Goal: Task Accomplishment & Management: Manage account settings

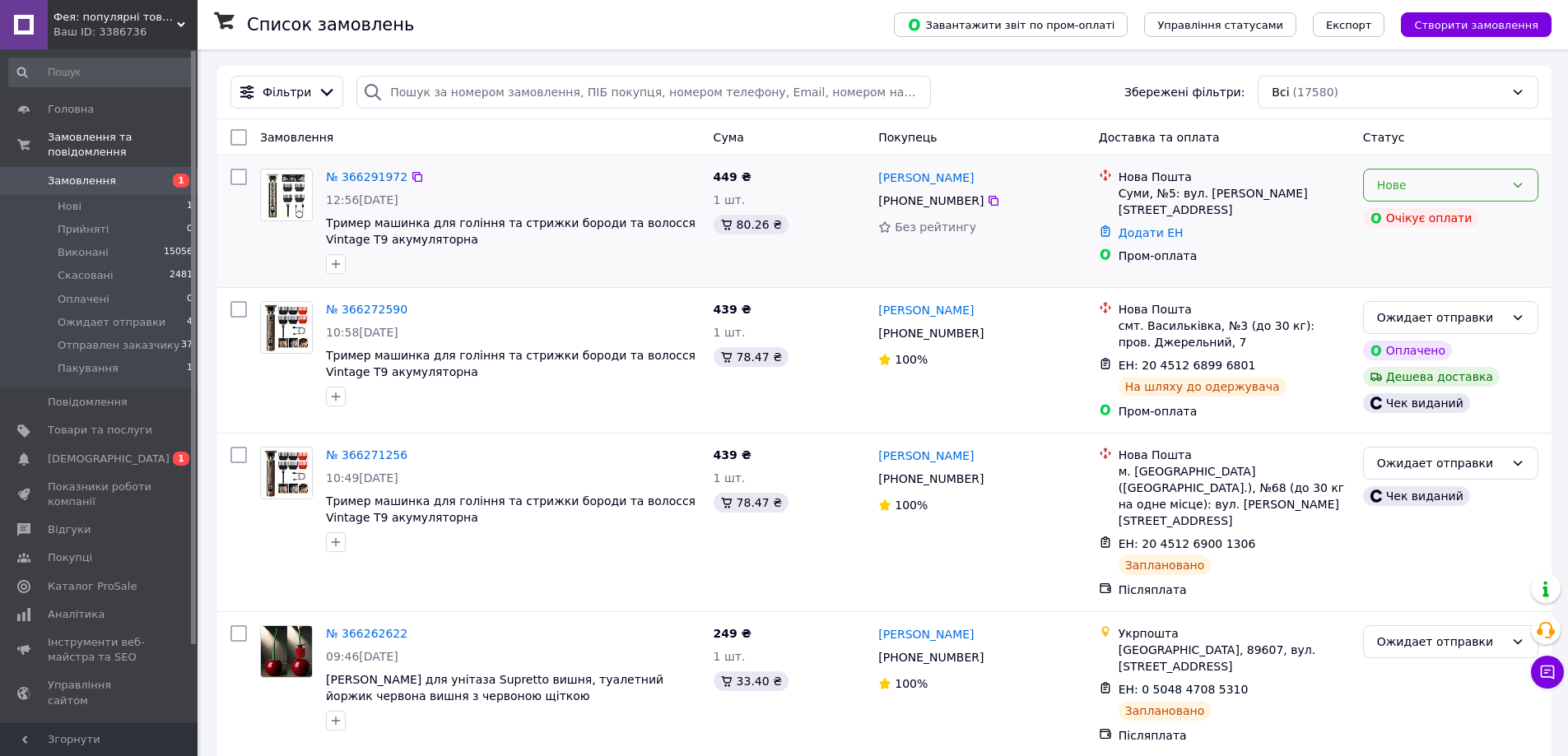
click at [1508, 194] on div "Нове" at bounding box center [1451, 185] width 175 height 33
click at [1401, 278] on li "Скасовано" at bounding box center [1451, 281] width 174 height 30
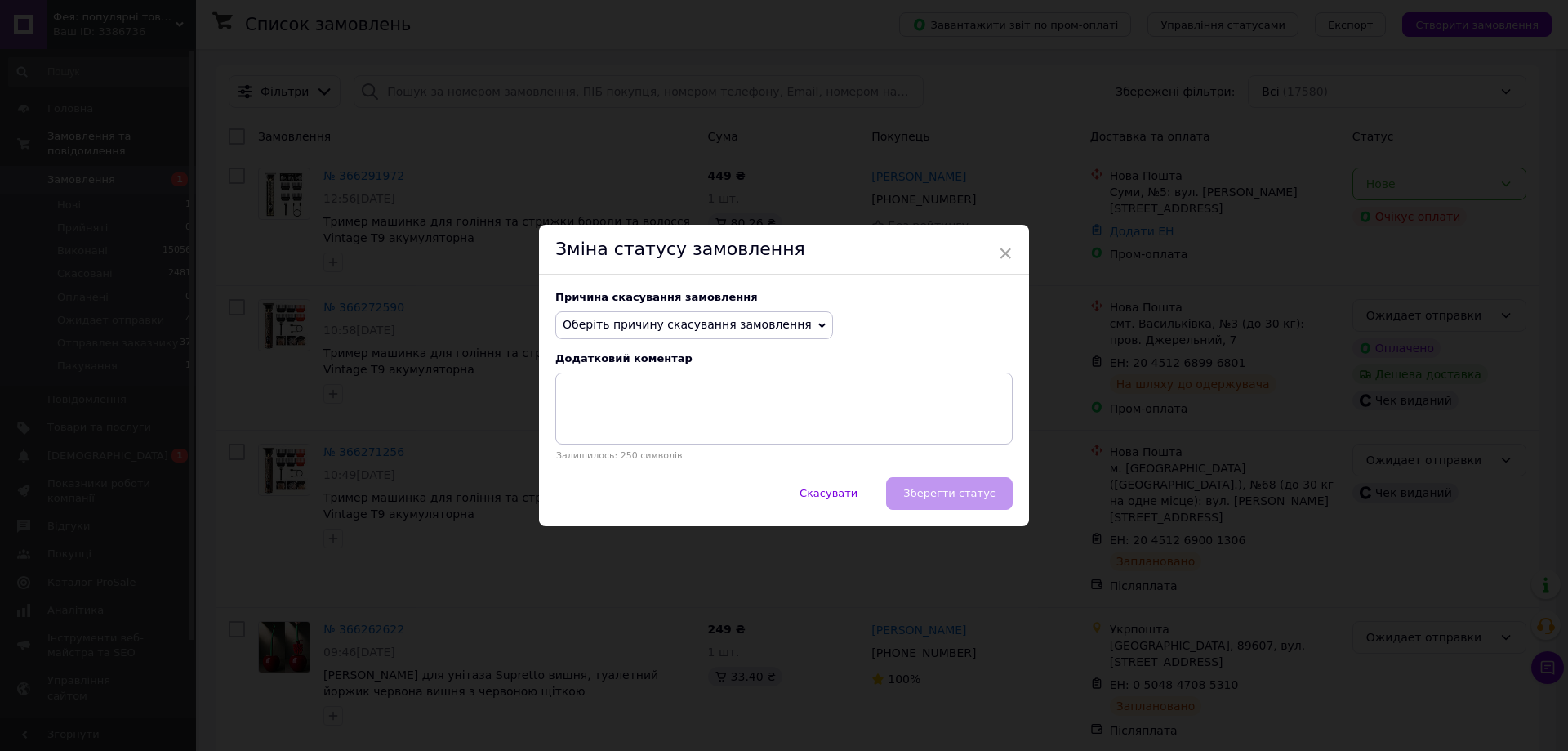
click at [613, 313] on span "Оберіть причину скасування замовлення" at bounding box center [694, 326] width 278 height 28
click at [609, 402] on li "Оплата не надійшла" at bounding box center [694, 403] width 276 height 23
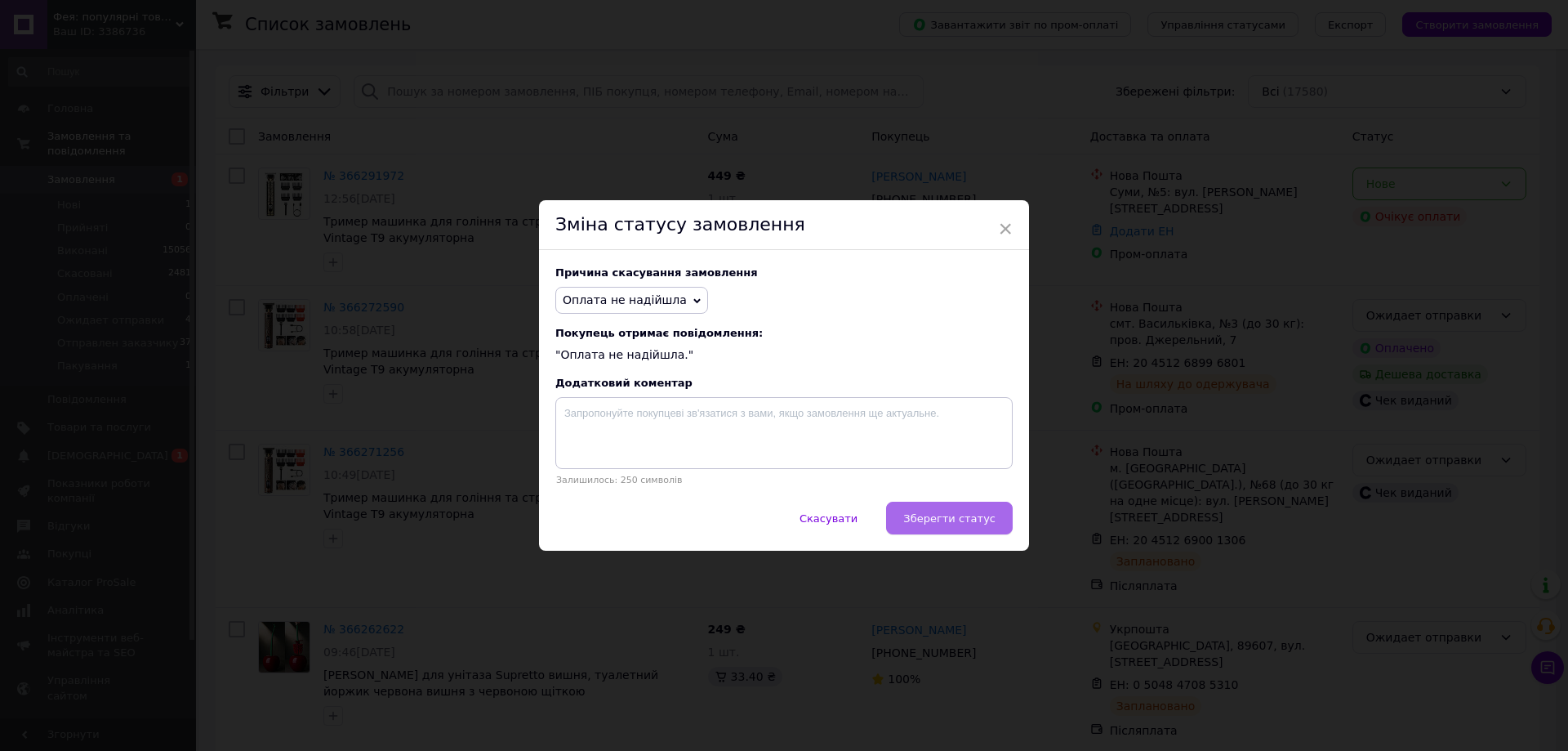
click at [975, 530] on button "Зберегти статус" at bounding box center [949, 518] width 127 height 33
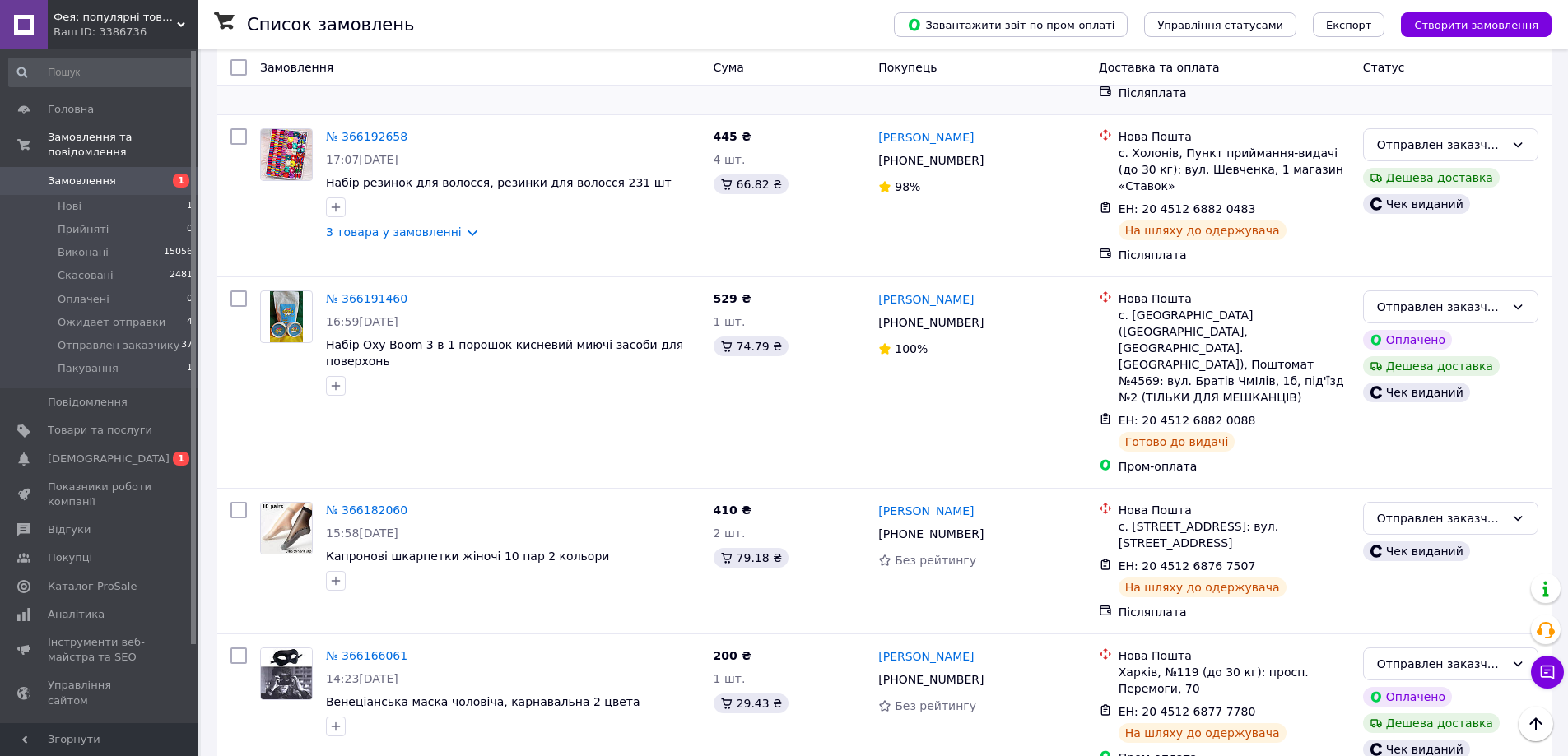
scroll to position [1536, 0]
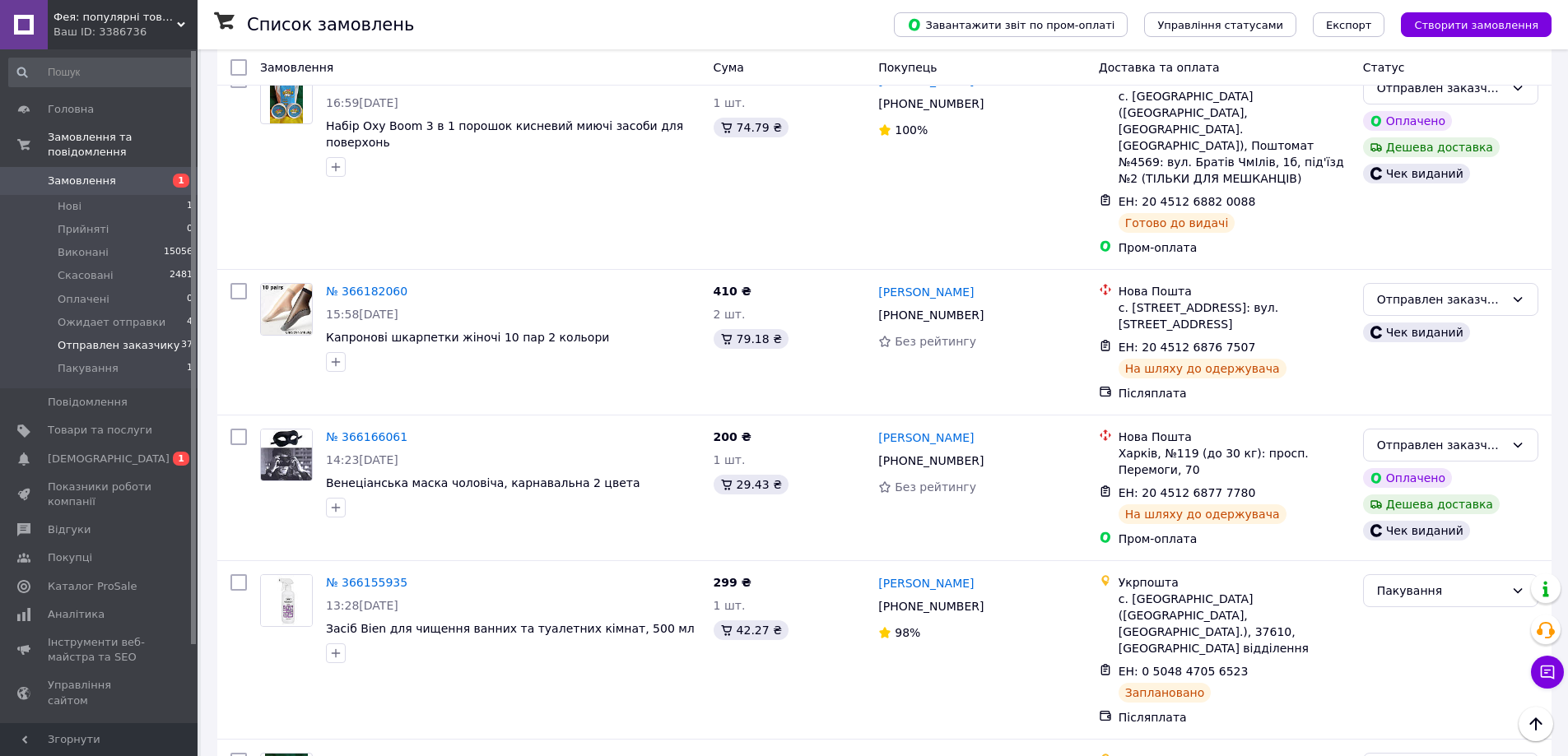
click at [84, 338] on span "Отправлен заказчику" at bounding box center [118, 345] width 122 height 15
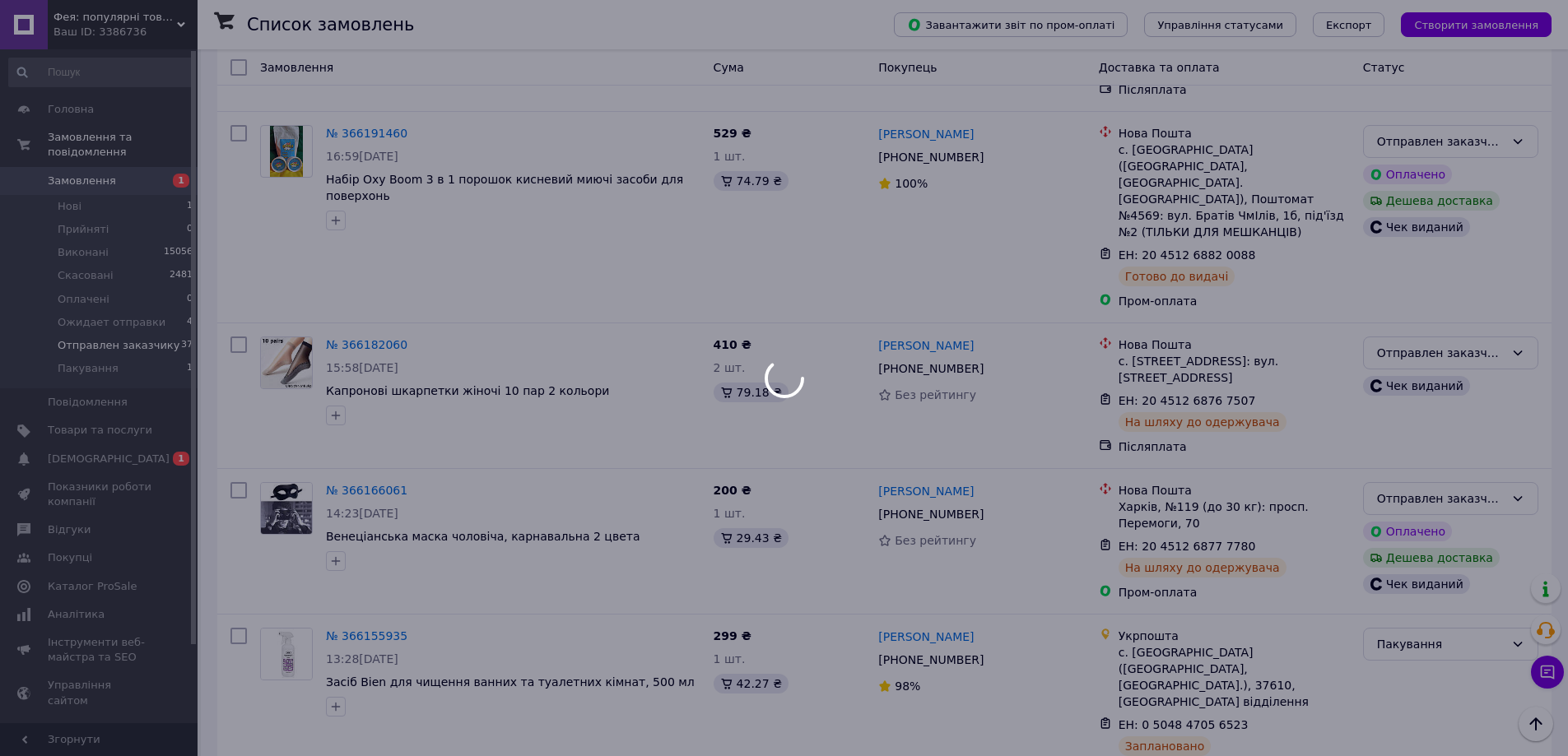
scroll to position [1589, 0]
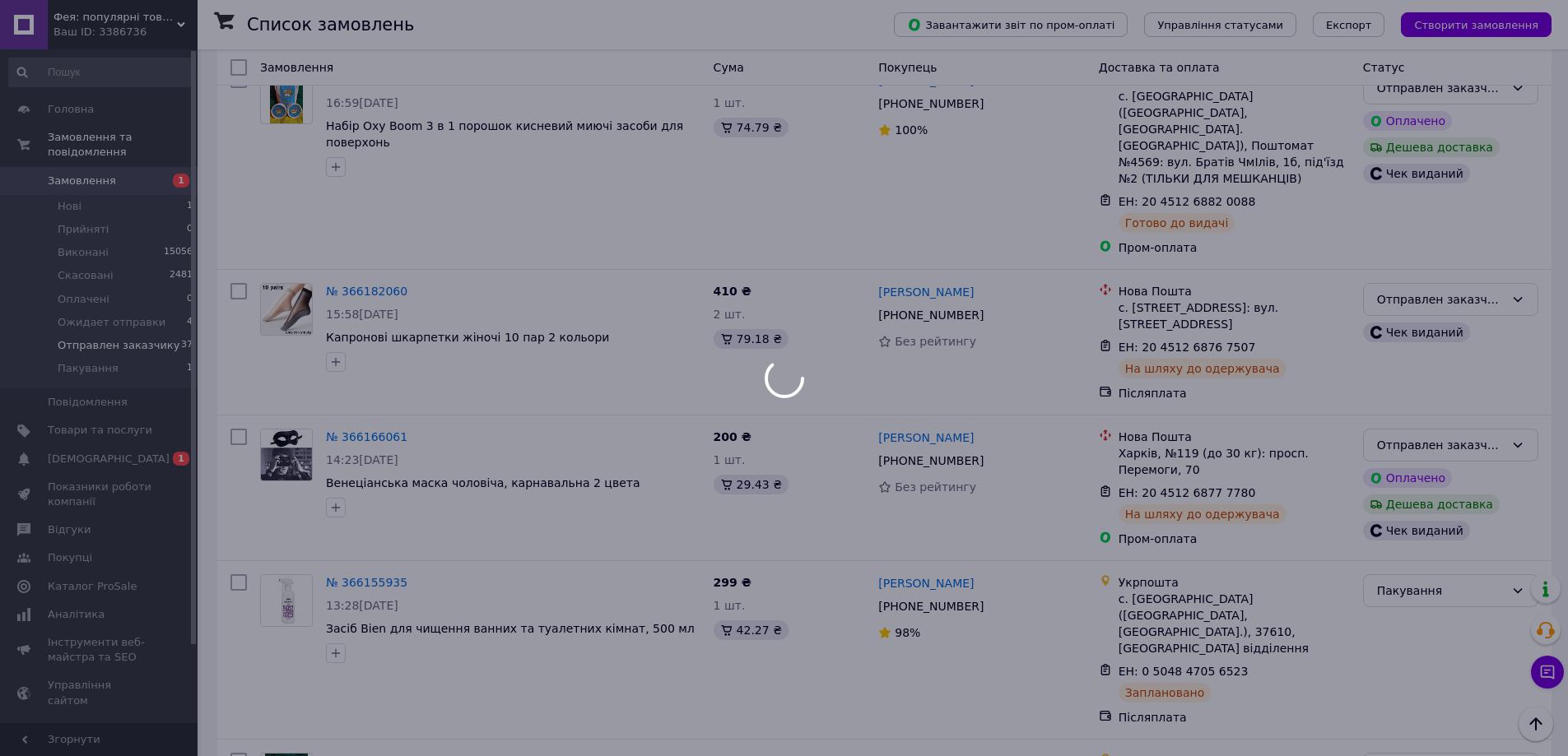
click at [93, 298] on div at bounding box center [784, 378] width 1568 height 756
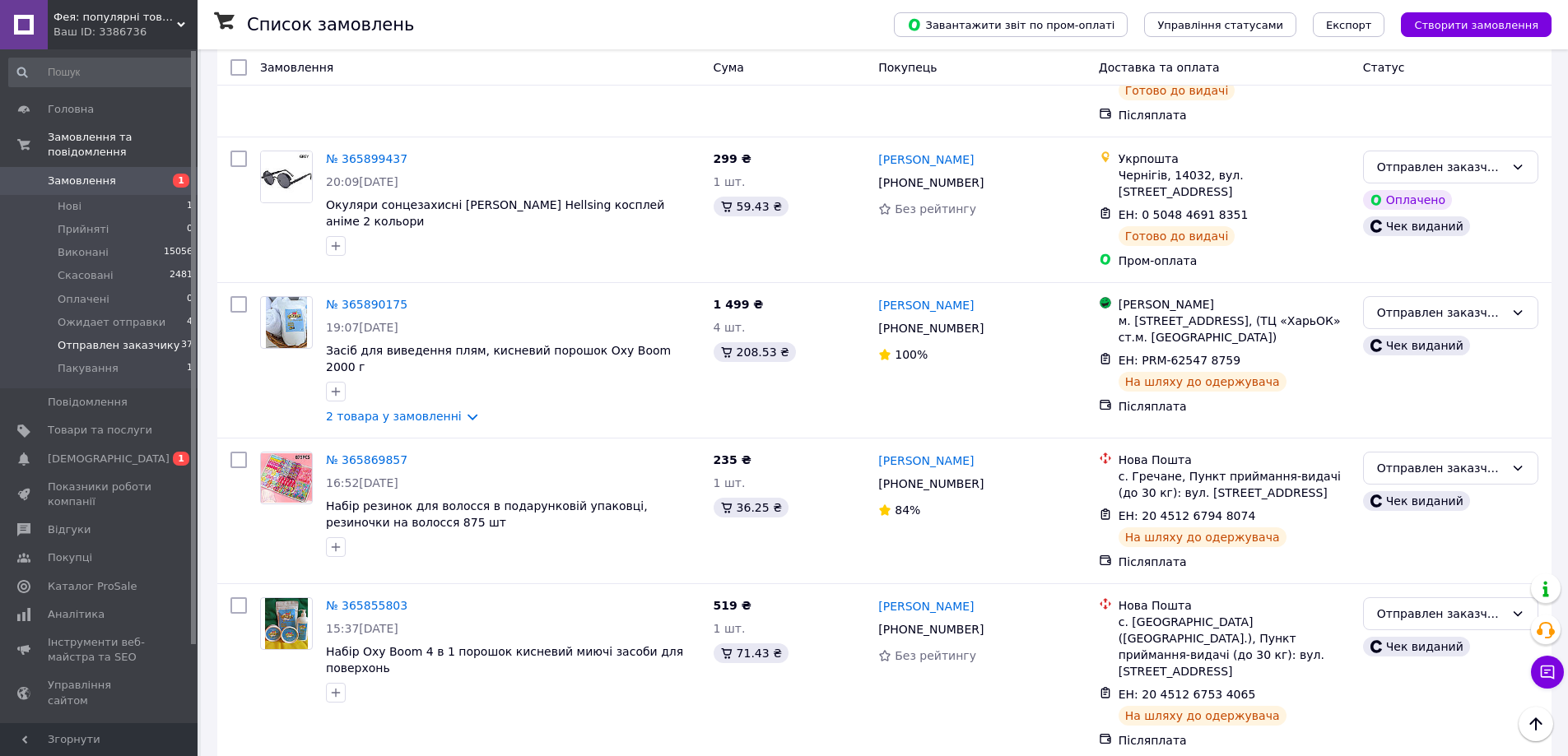
scroll to position [2961, 0]
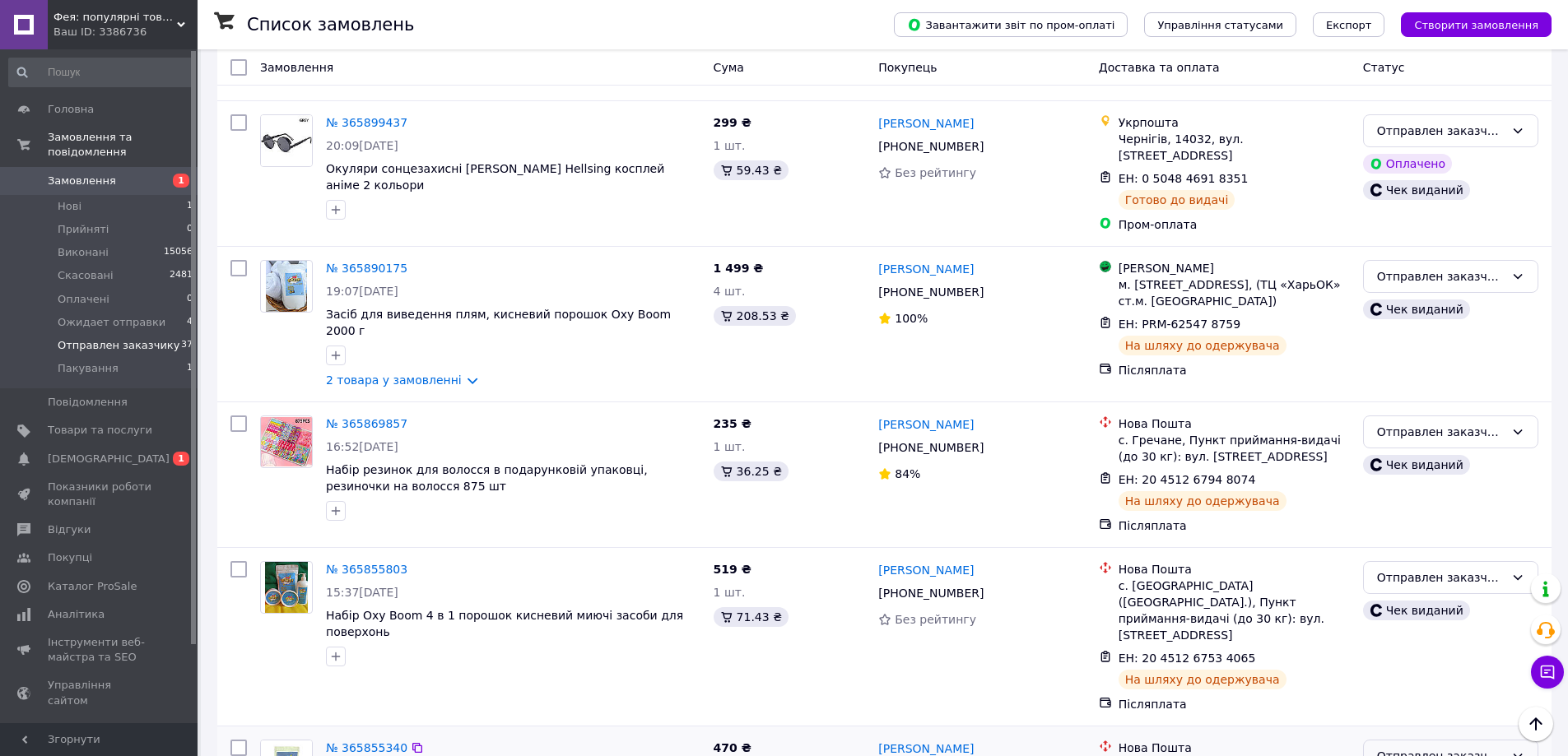
click at [1487, 747] on div "Отправлен заказчику" at bounding box center [1441, 756] width 128 height 18
click at [1408, 461] on li "Виконано" at bounding box center [1451, 456] width 174 height 30
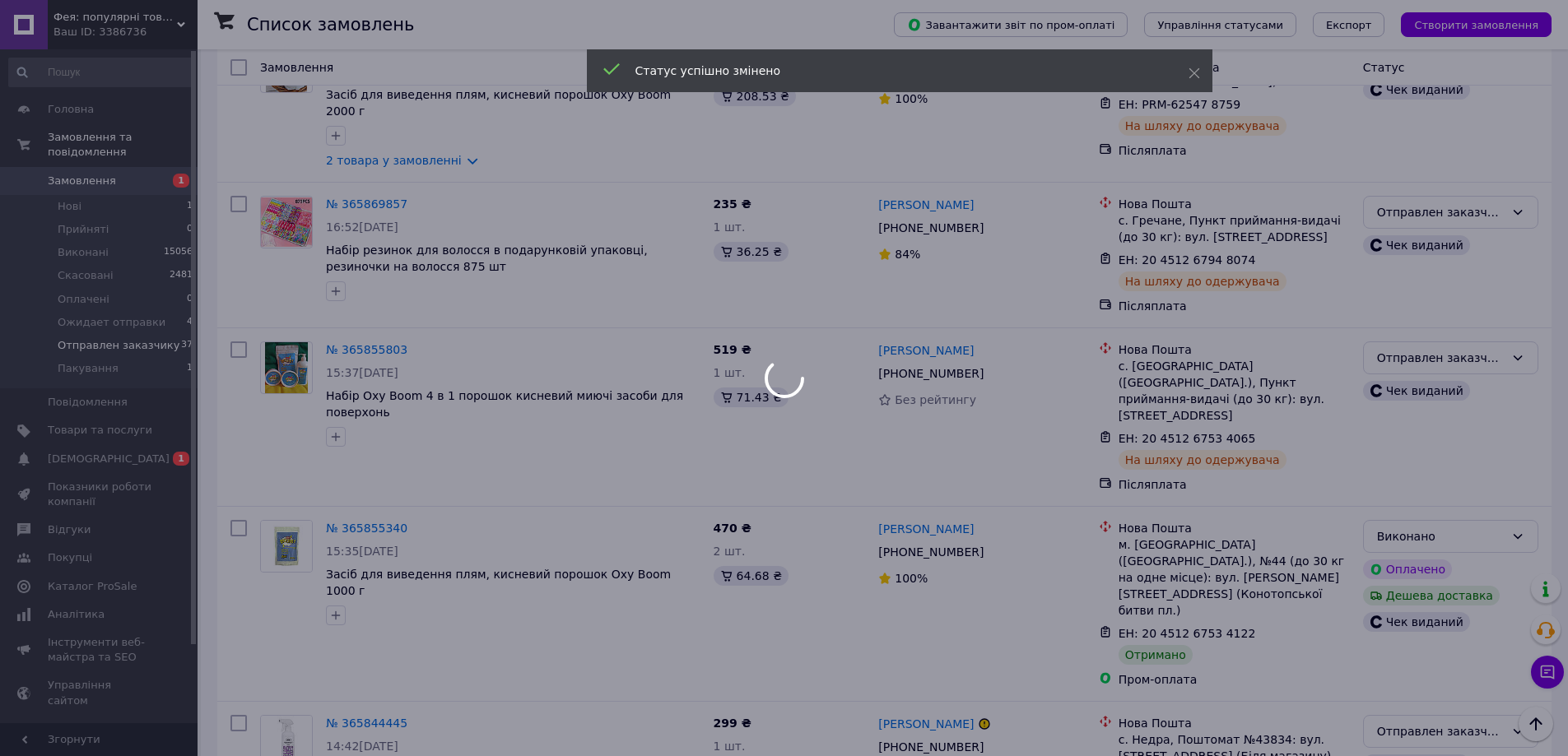
scroll to position [3291, 0]
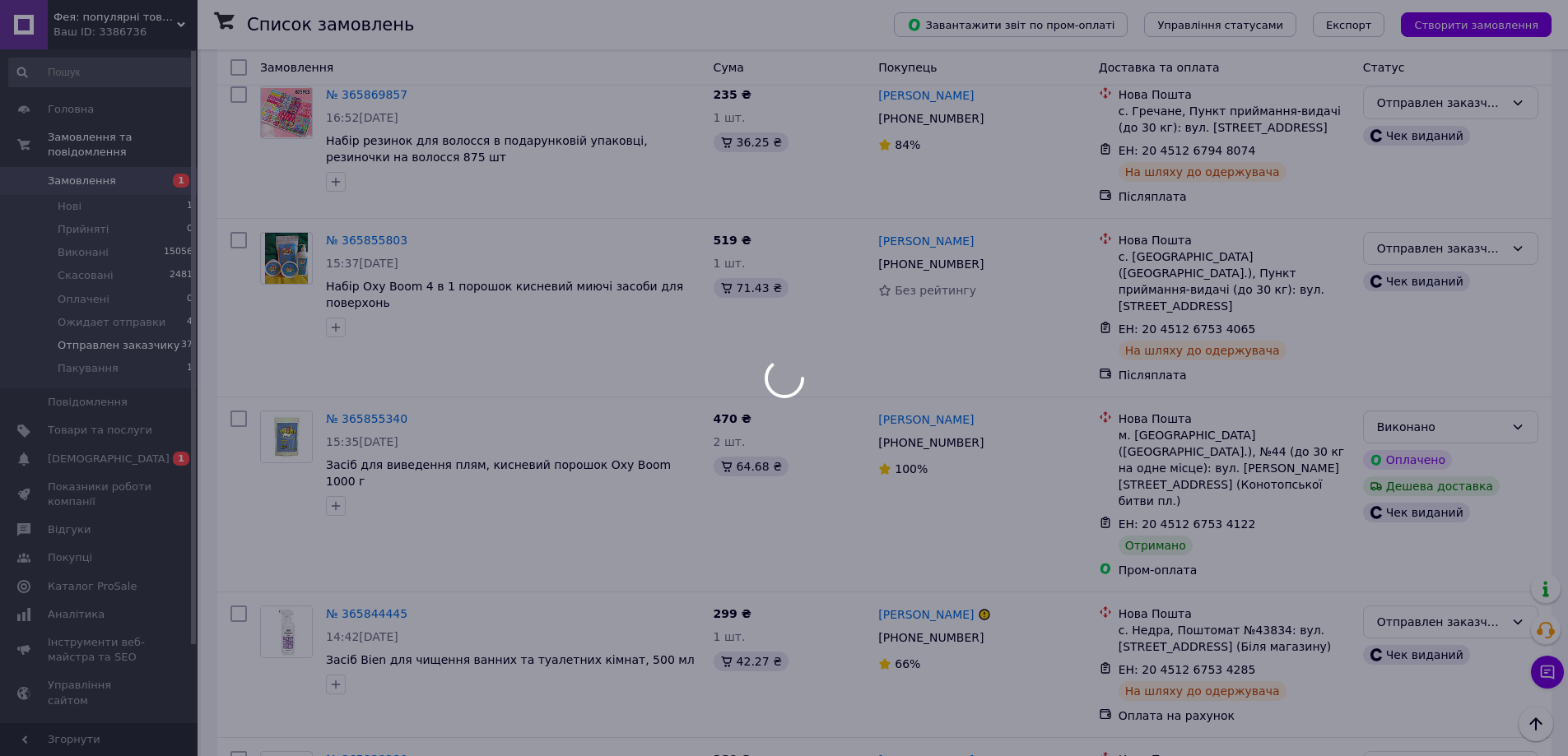
click at [1449, 364] on div at bounding box center [784, 378] width 1568 height 756
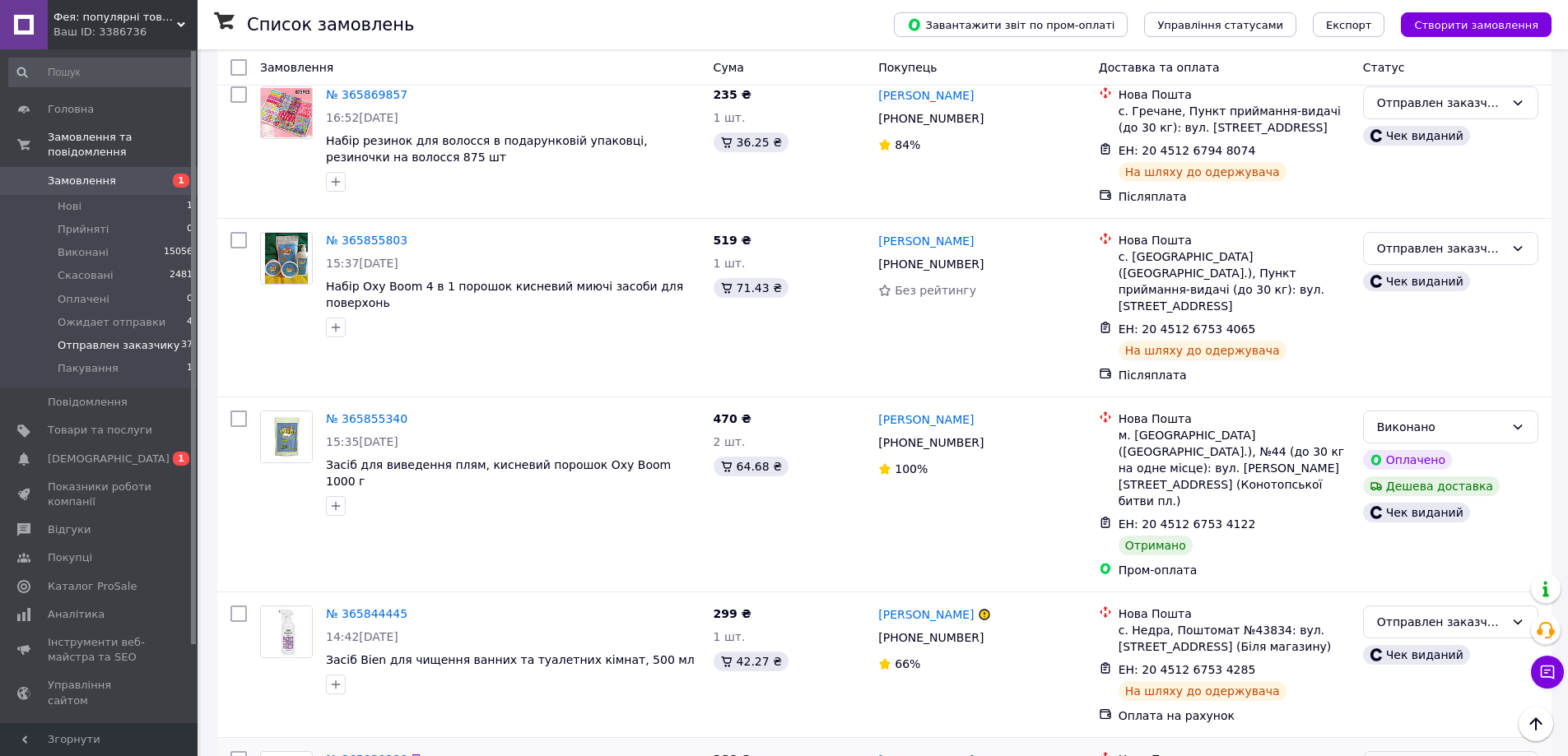
click at [1429, 755] on div "Отправлен заказчику" at bounding box center [1441, 767] width 128 height 18
click at [1394, 436] on li "Виконано" at bounding box center [1451, 435] width 174 height 30
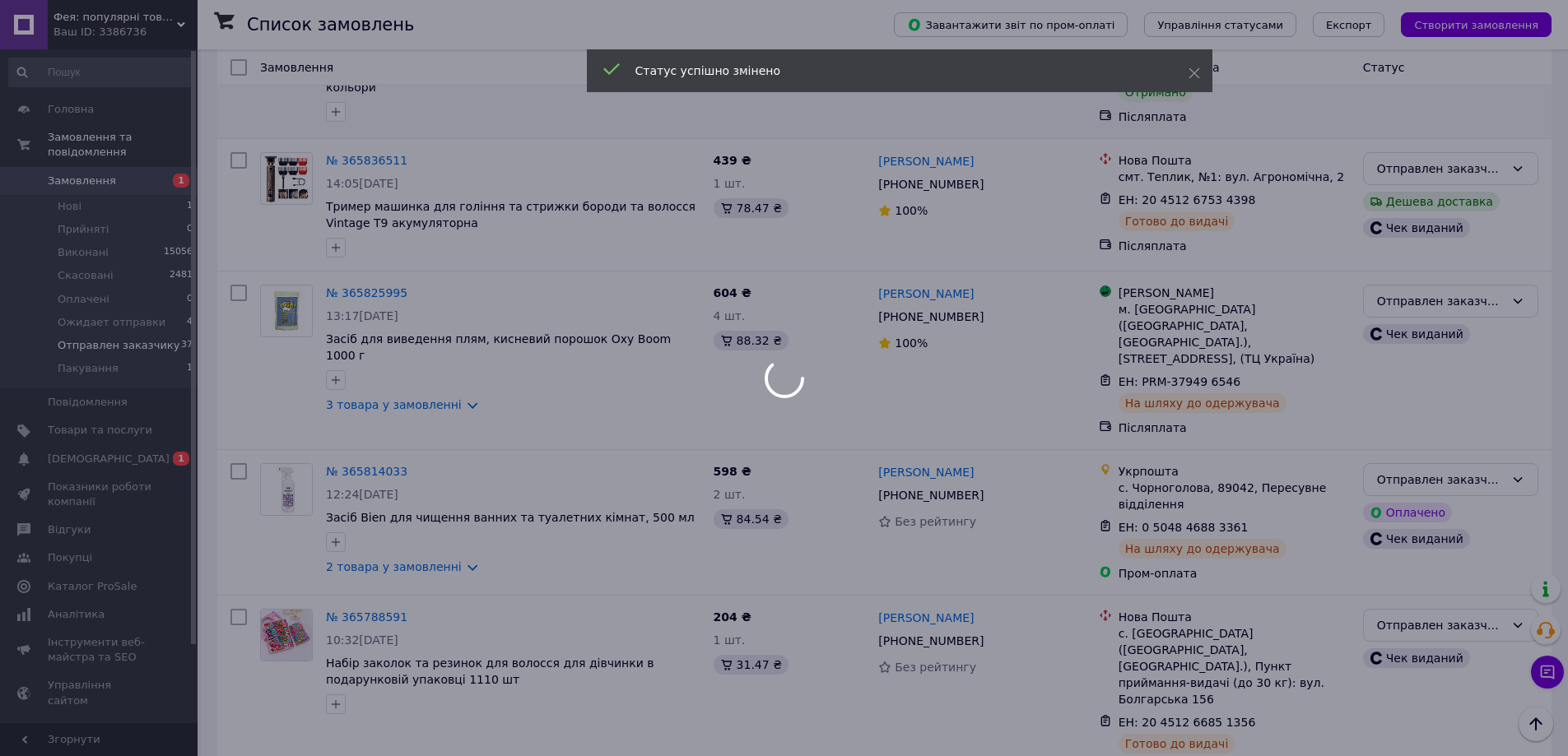
scroll to position [4058, 0]
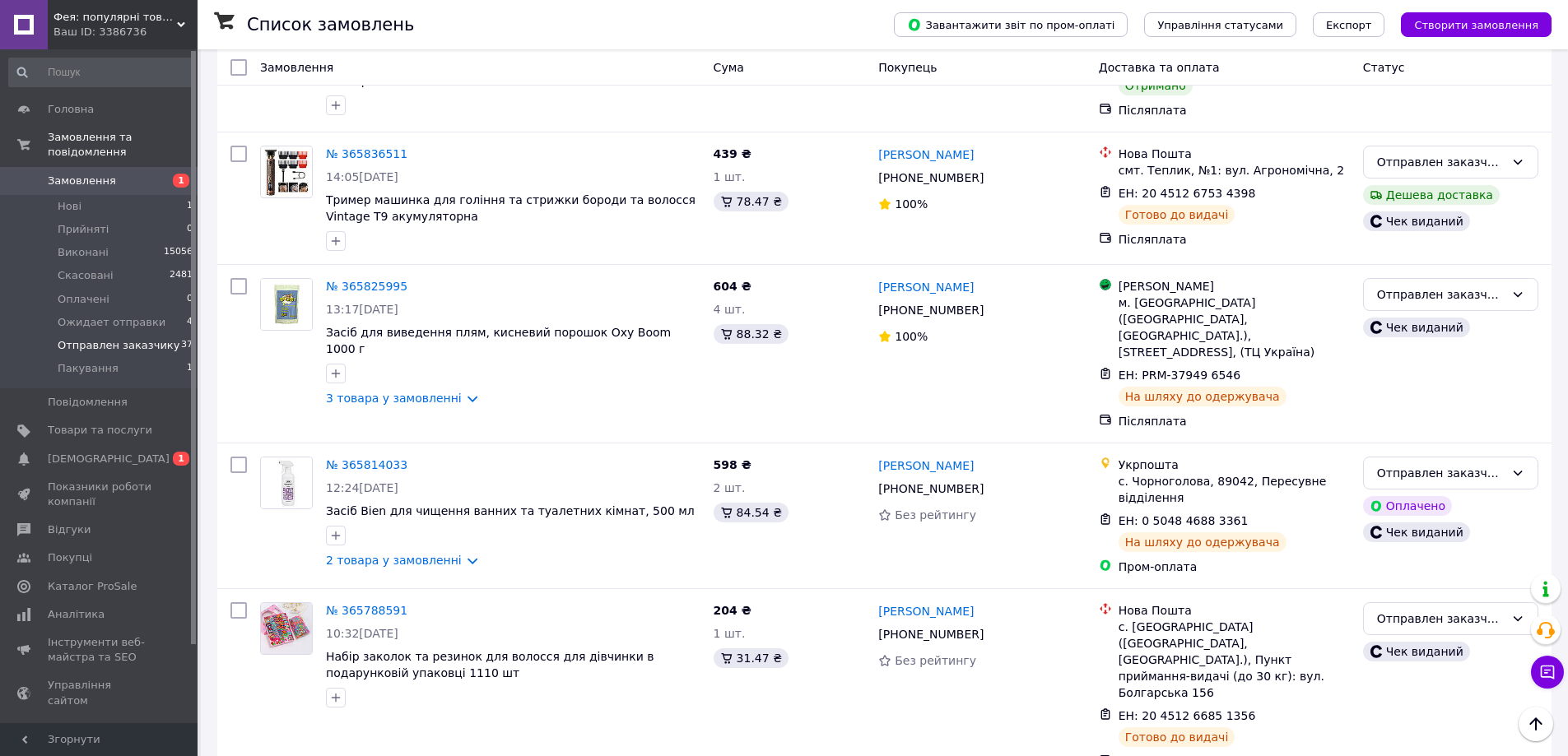
click at [1391, 415] on li "Виконано" at bounding box center [1451, 415] width 174 height 30
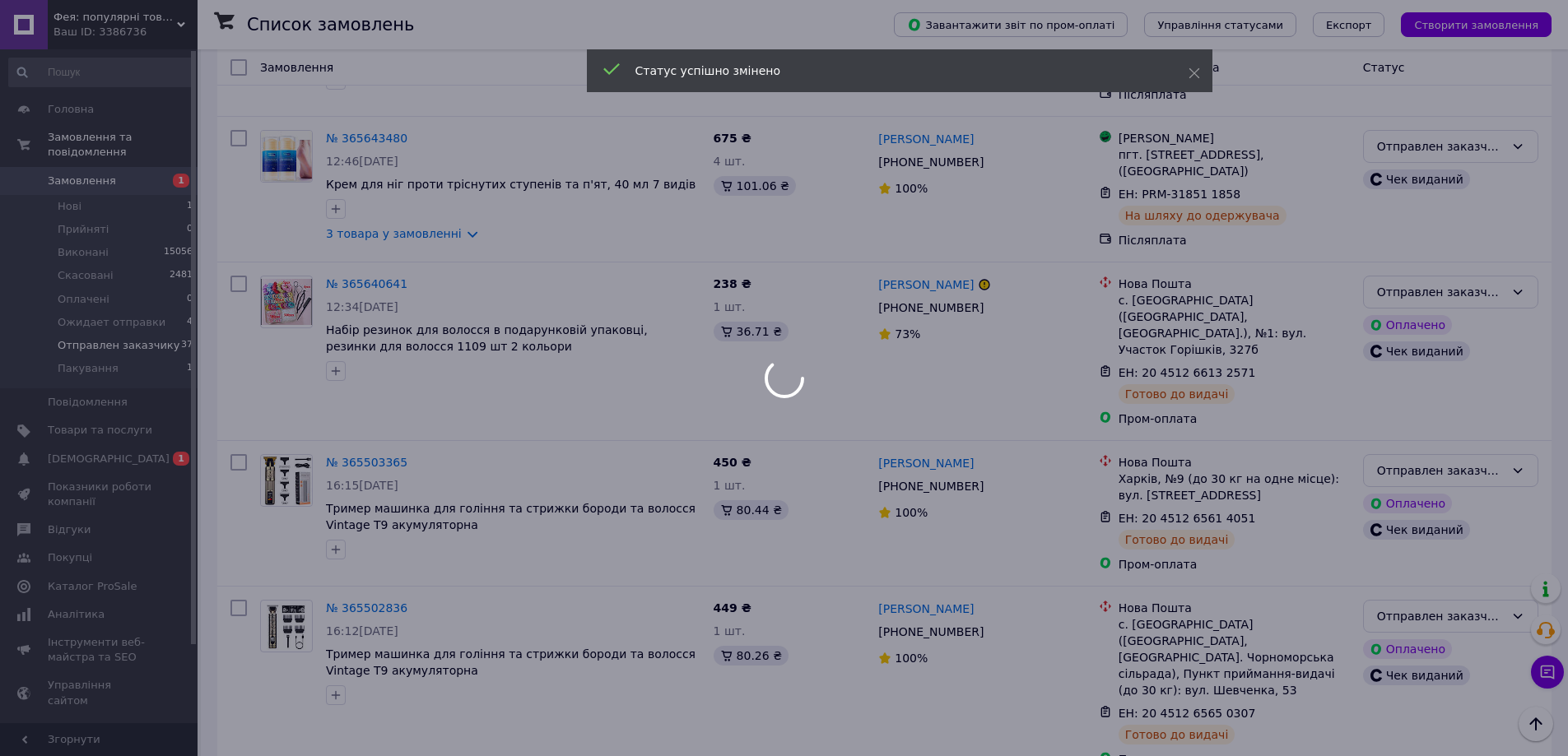
scroll to position [5046, 0]
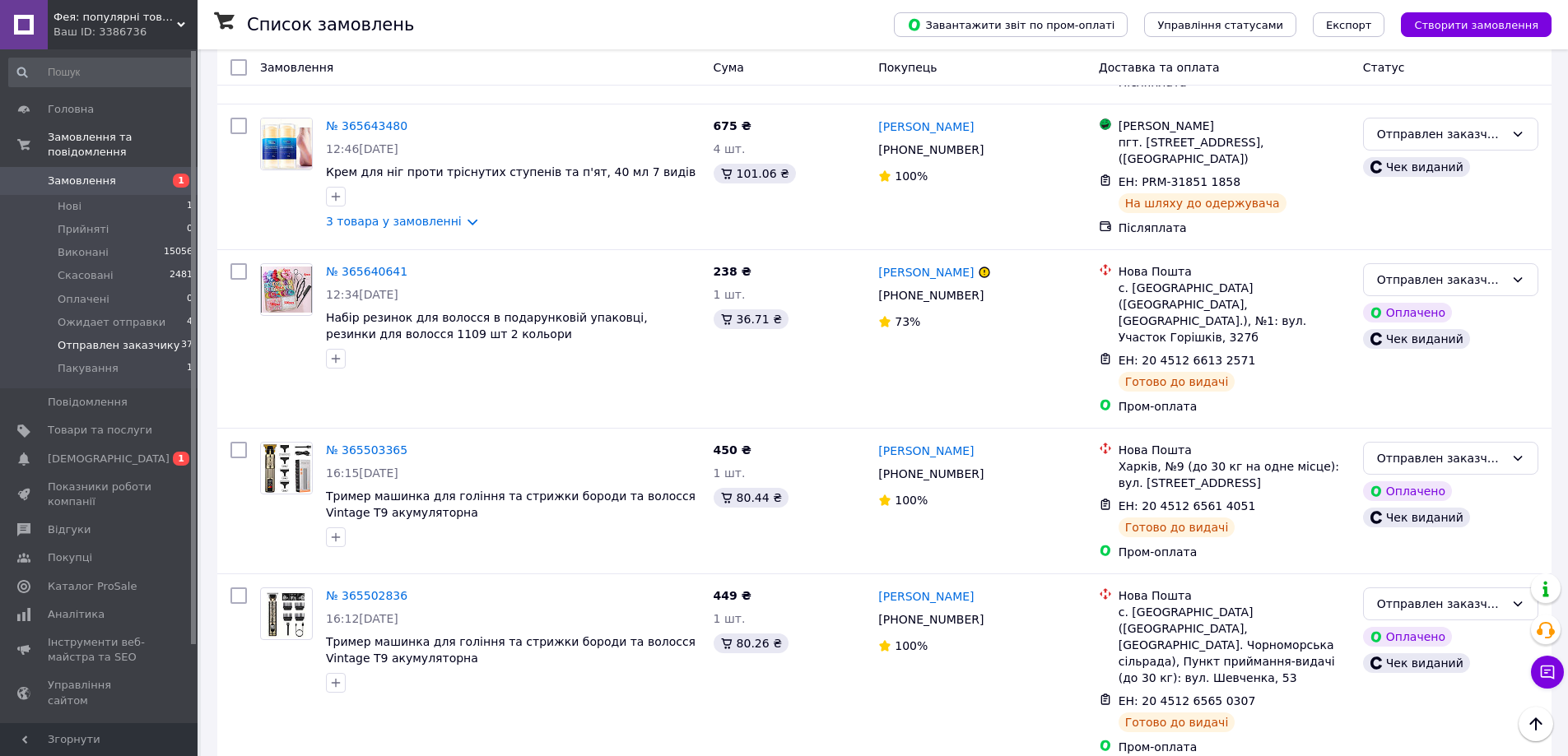
click at [1406, 370] on li "Виконано" at bounding box center [1451, 368] width 174 height 30
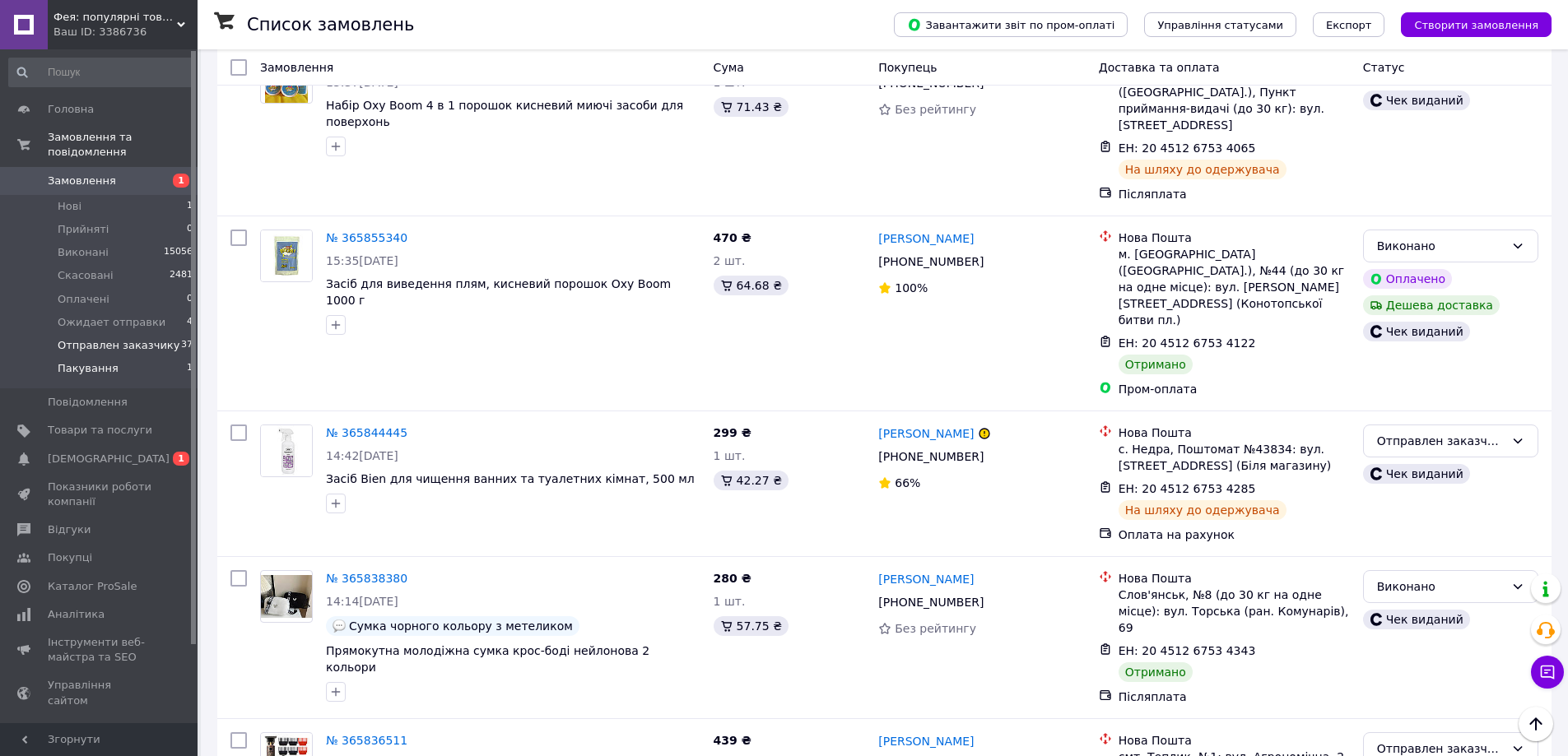
scroll to position [3419, 0]
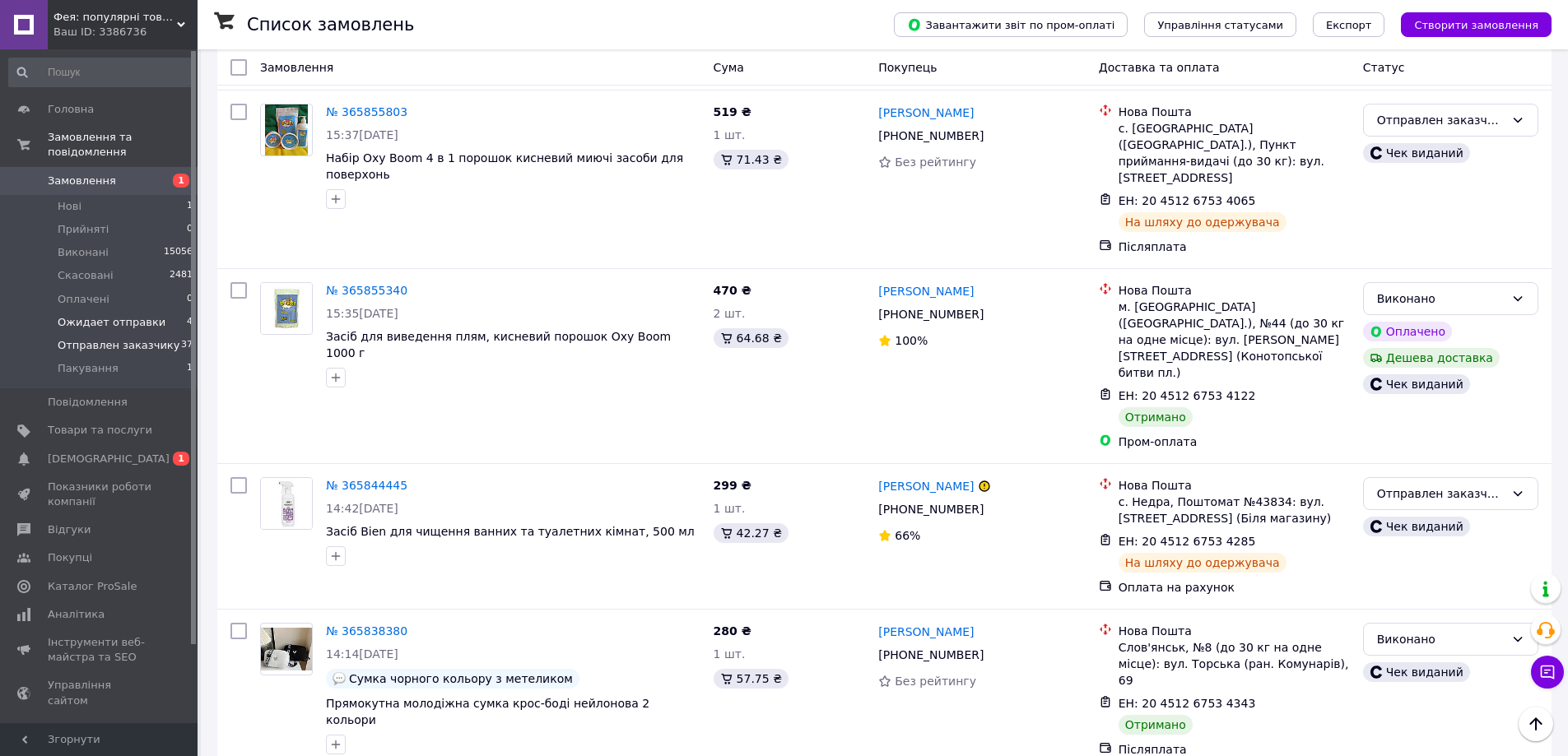
click at [97, 315] on span "Ожидает отправки" at bounding box center [111, 322] width 108 height 15
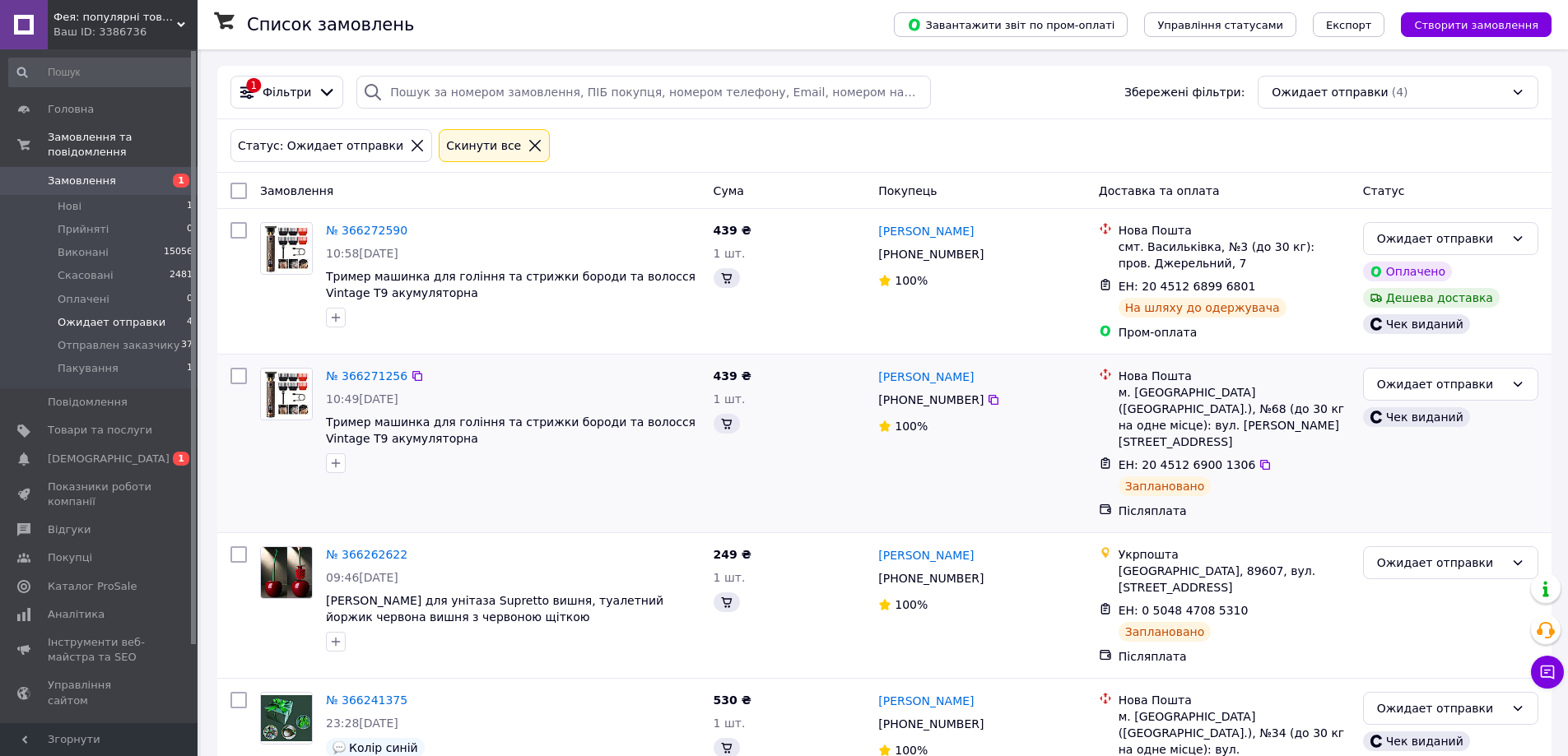
scroll to position [52, 0]
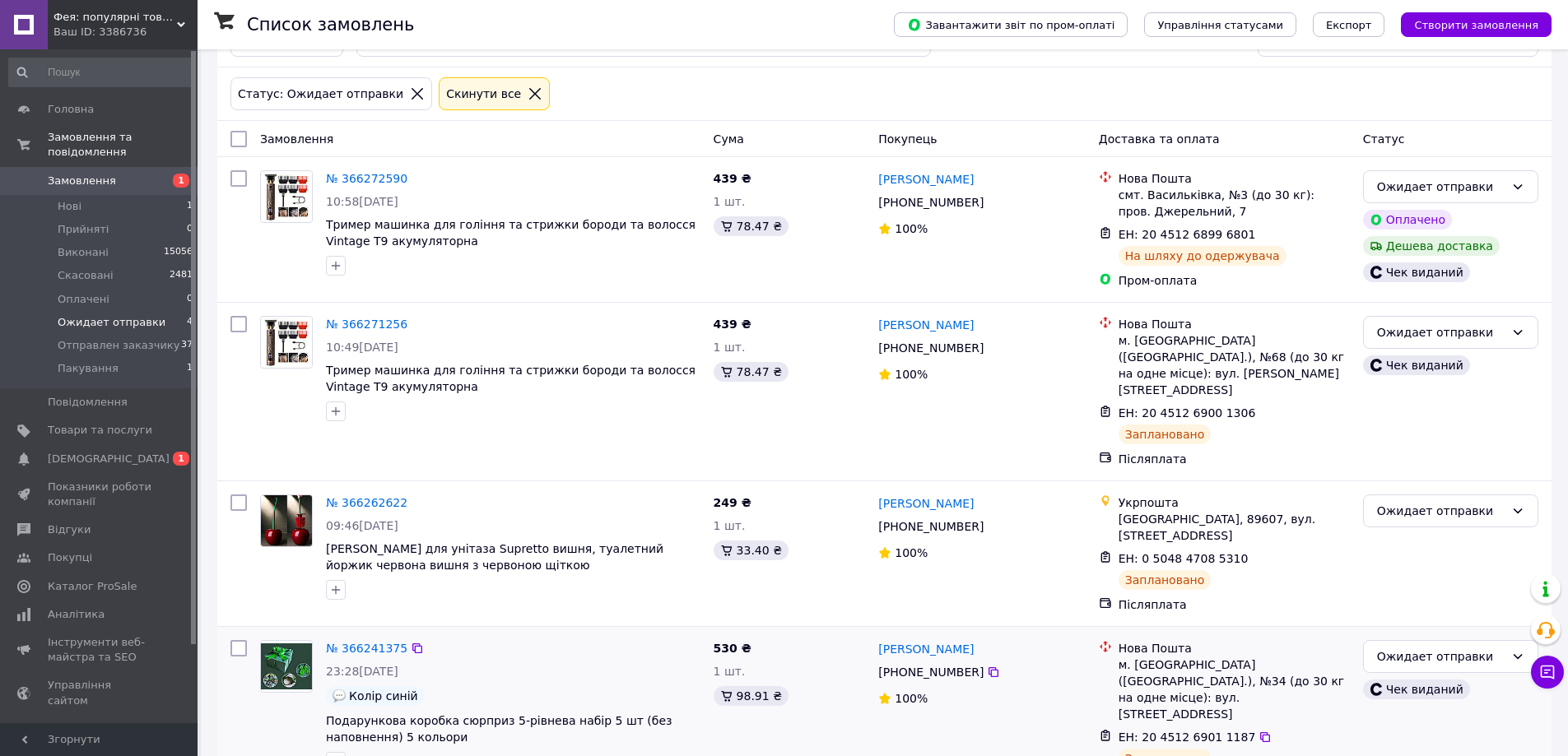
click at [231, 640] on input "checkbox" at bounding box center [239, 648] width 17 height 17
checkbox input "true"
click at [250, 321] on div at bounding box center [239, 392] width 30 height 164
checkbox input "true"
click at [245, 323] on input "checkbox" at bounding box center [239, 323] width 17 height 17
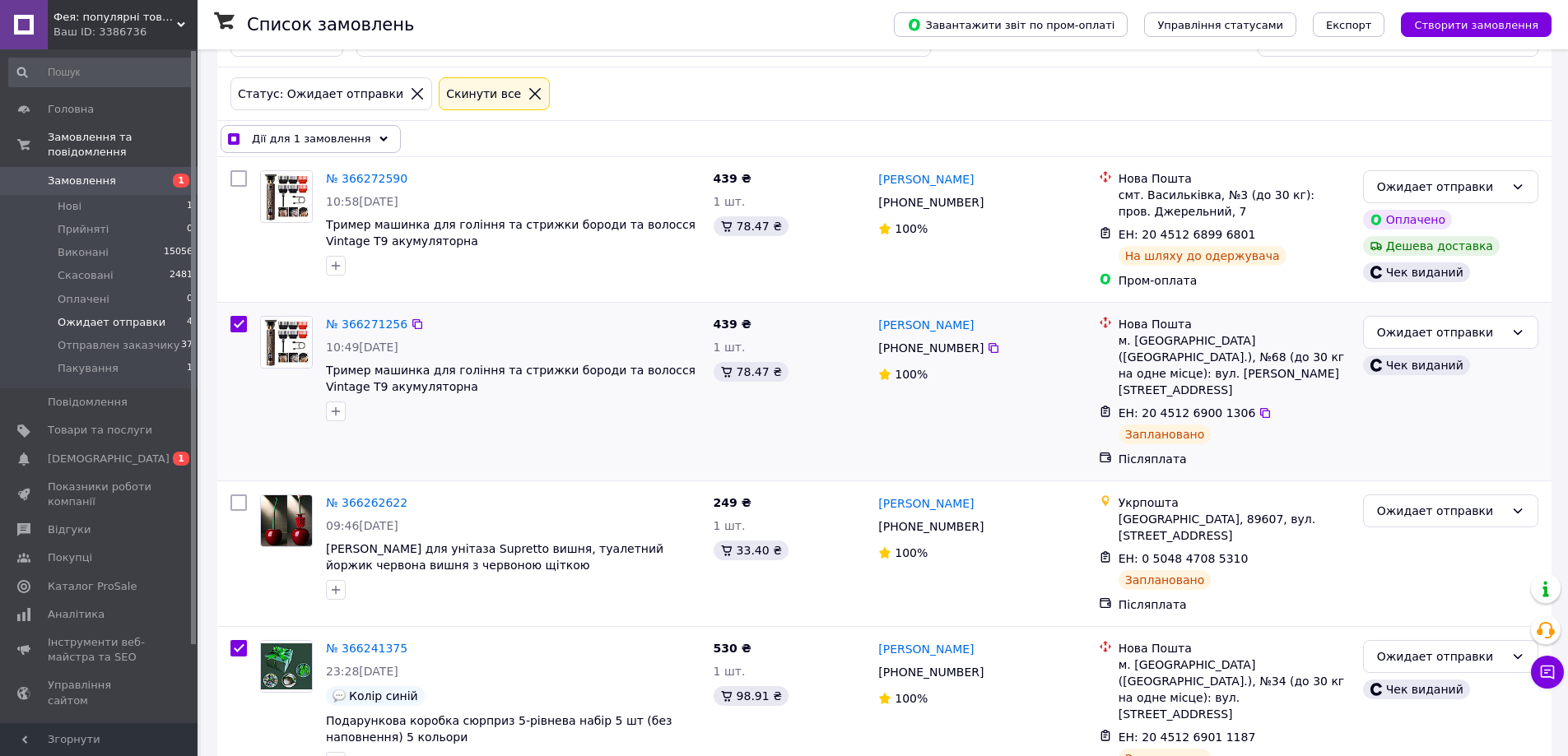
checkbox input "true"
click at [235, 180] on input "checkbox" at bounding box center [239, 178] width 17 height 17
checkbox input "true"
click at [305, 140] on span "Дії для 3 замовлень" at bounding box center [308, 139] width 112 height 17
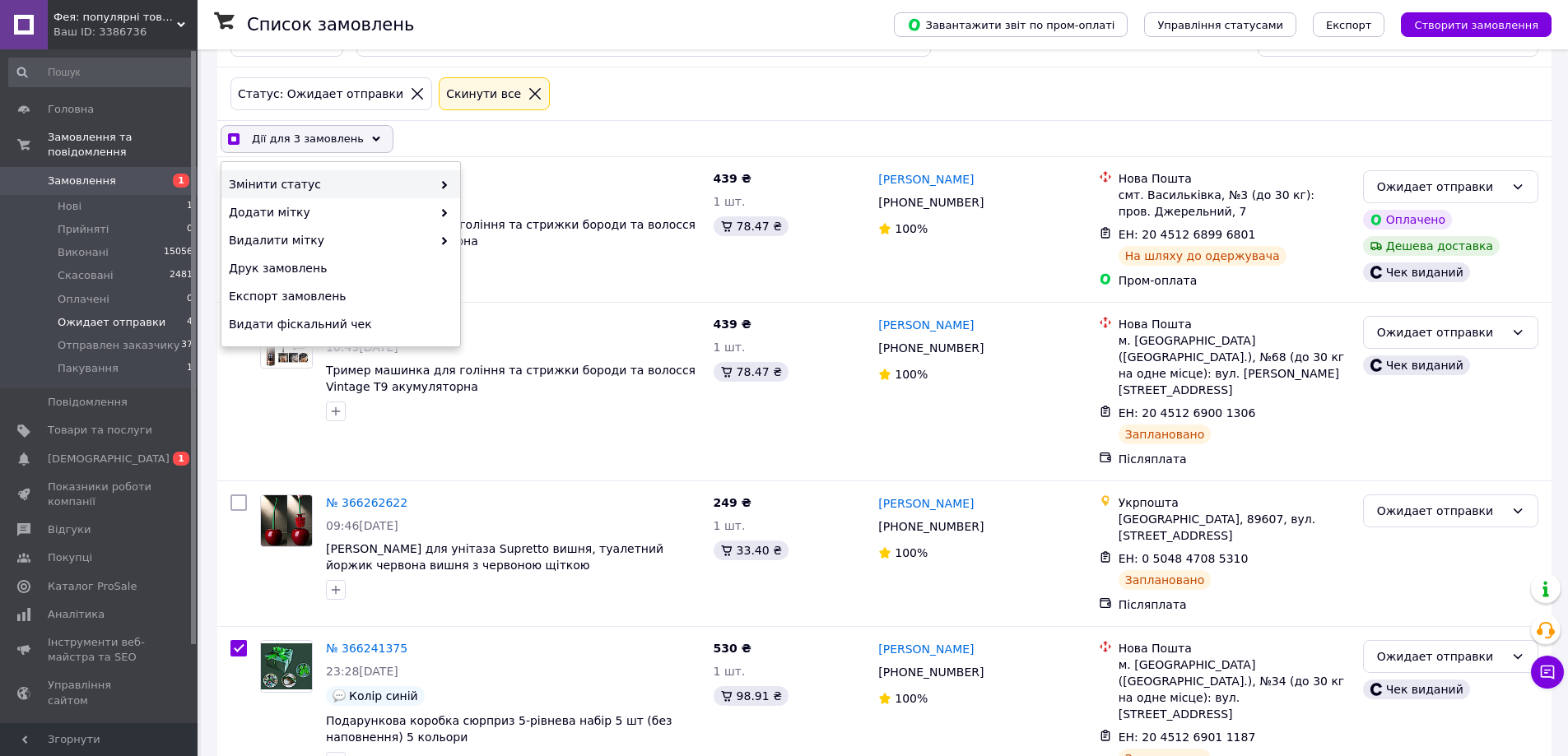
click at [275, 189] on span "Змінити статус" at bounding box center [331, 184] width 203 height 17
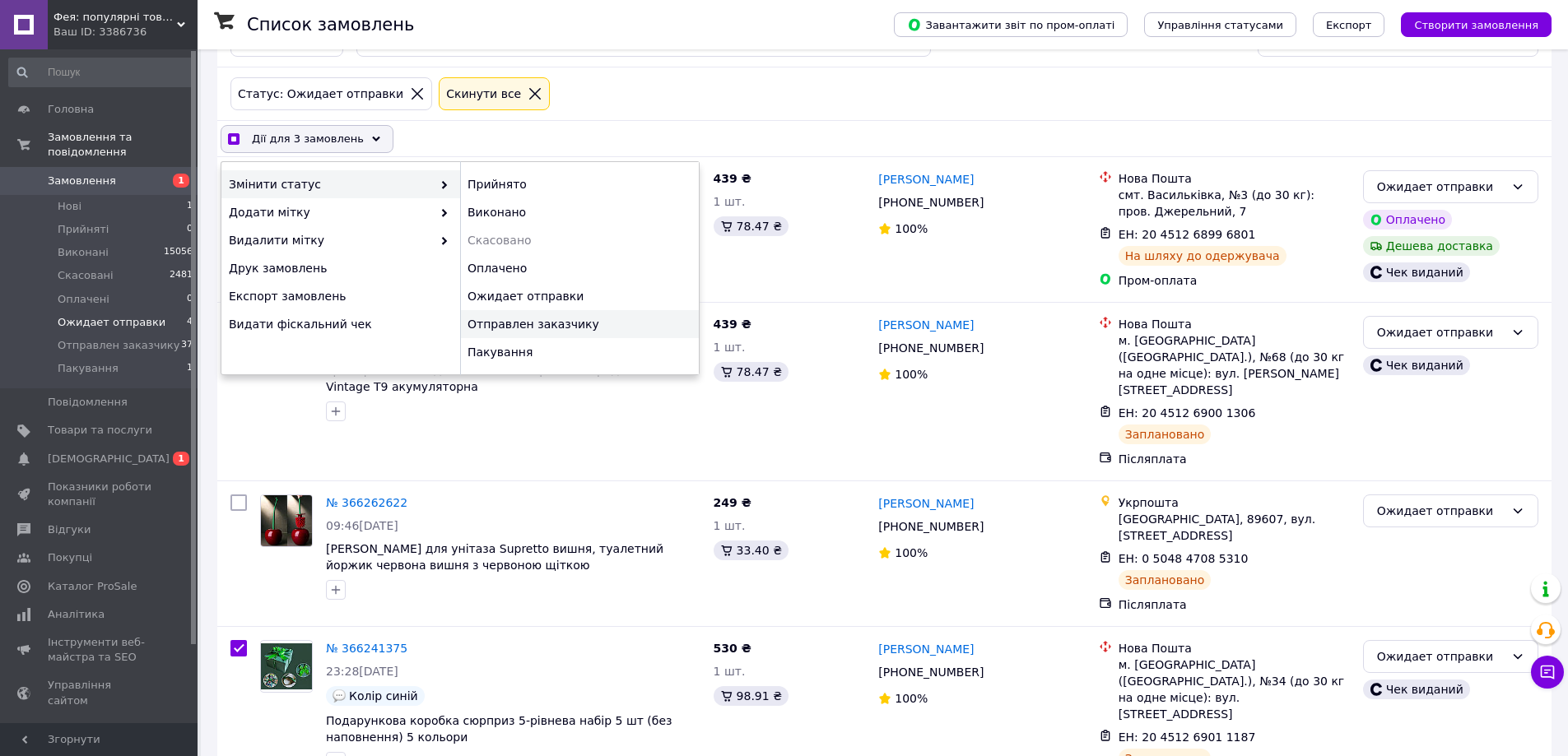
checkbox input "true"
click at [529, 317] on div "Отправлен заказчику" at bounding box center [579, 324] width 239 height 28
checkbox input "false"
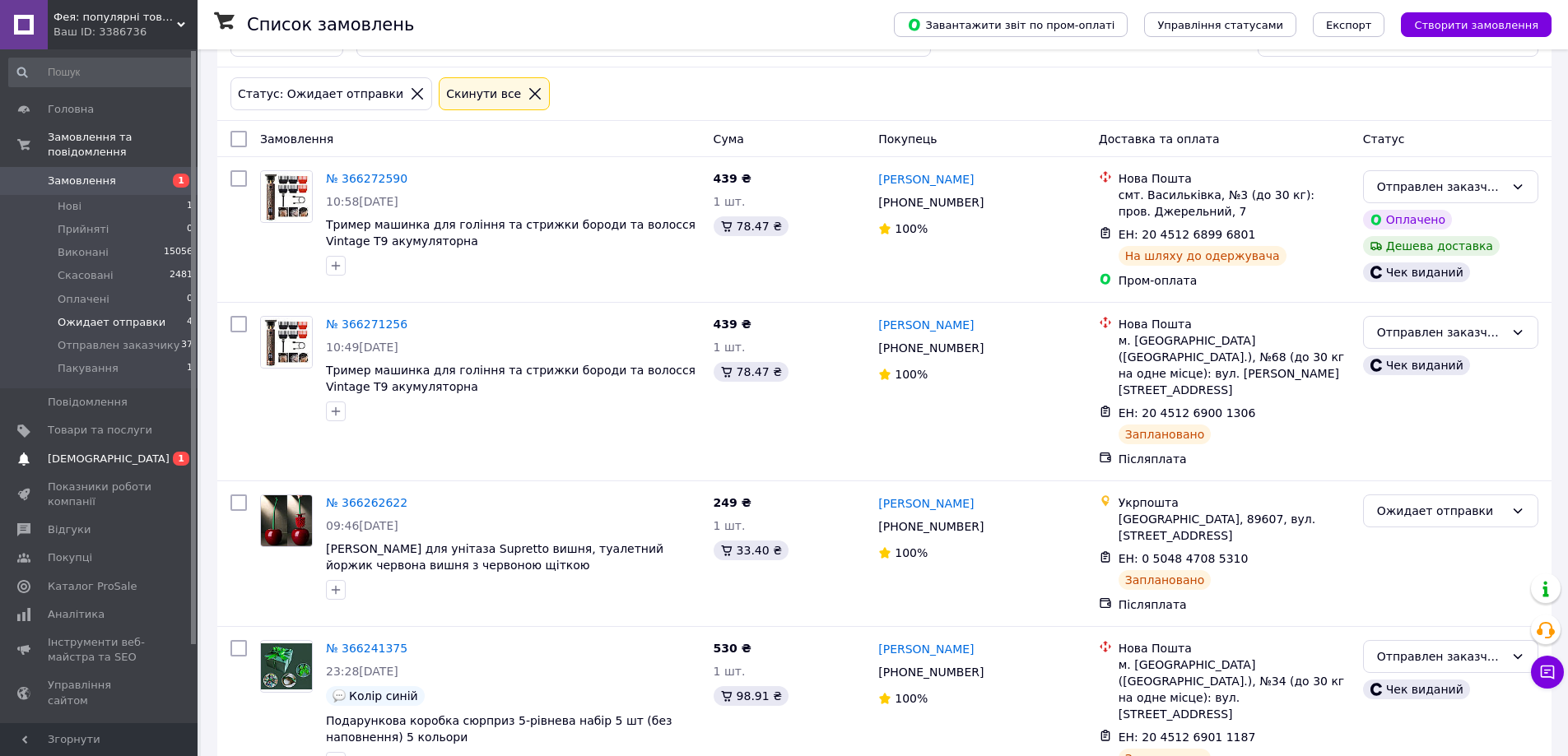
click at [69, 452] on span "[DEMOGRAPHIC_DATA]" at bounding box center [108, 459] width 122 height 15
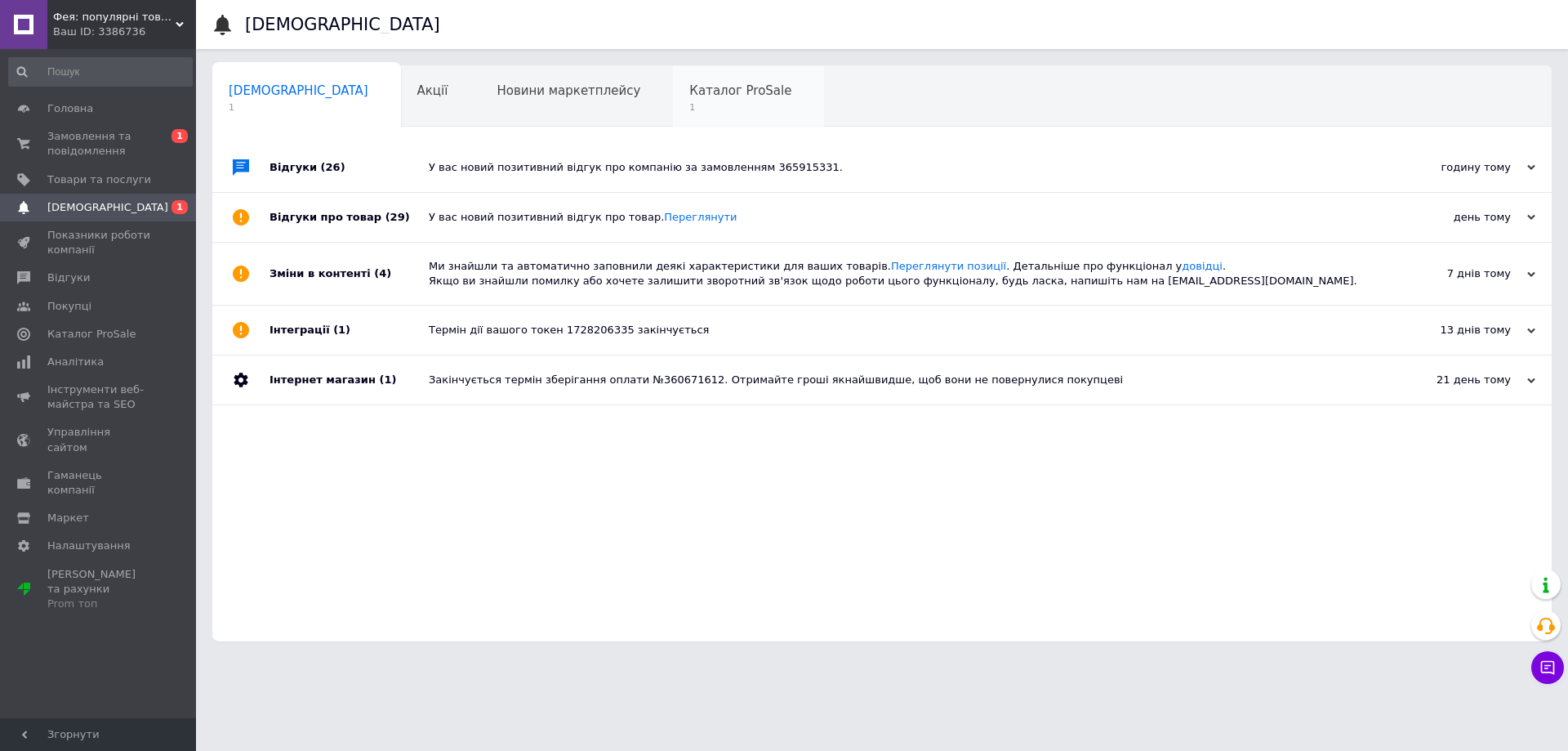
click at [673, 78] on div "Каталог ProSale 1" at bounding box center [749, 97] width 151 height 63
